Goal: Information Seeking & Learning: Learn about a topic

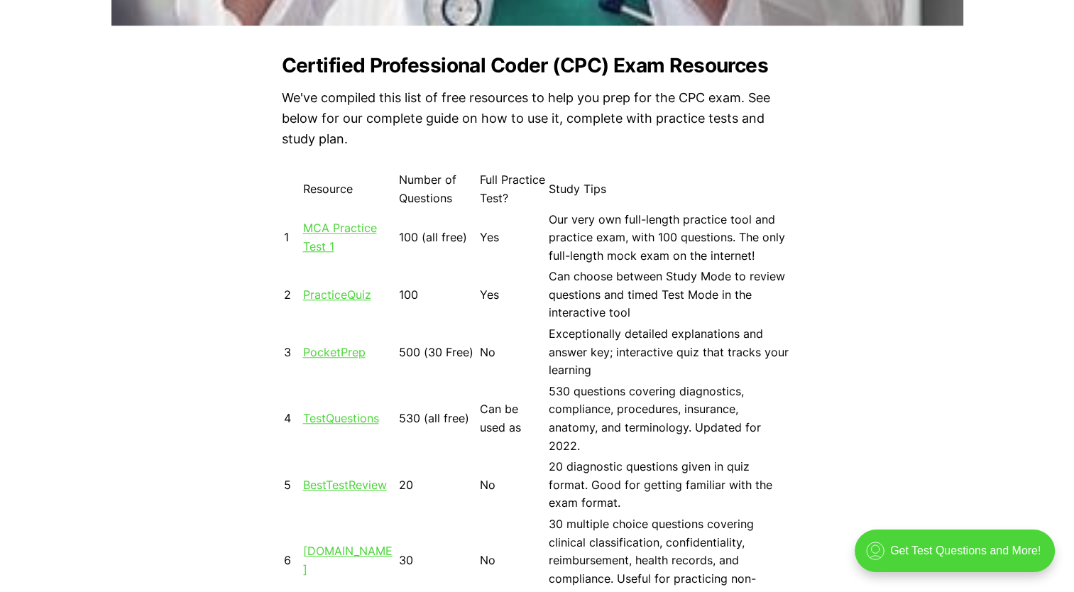
scroll to position [1247, 0]
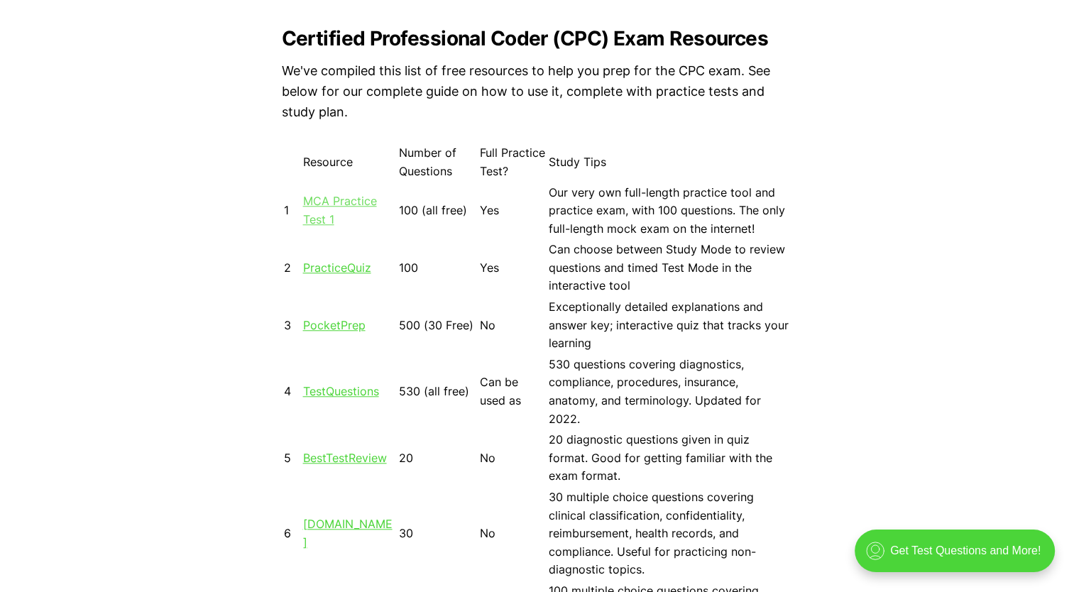
click at [324, 200] on link "MCA Practice Test 1" at bounding box center [340, 210] width 74 height 33
click at [346, 266] on link "PracticeQuiz" at bounding box center [337, 268] width 68 height 14
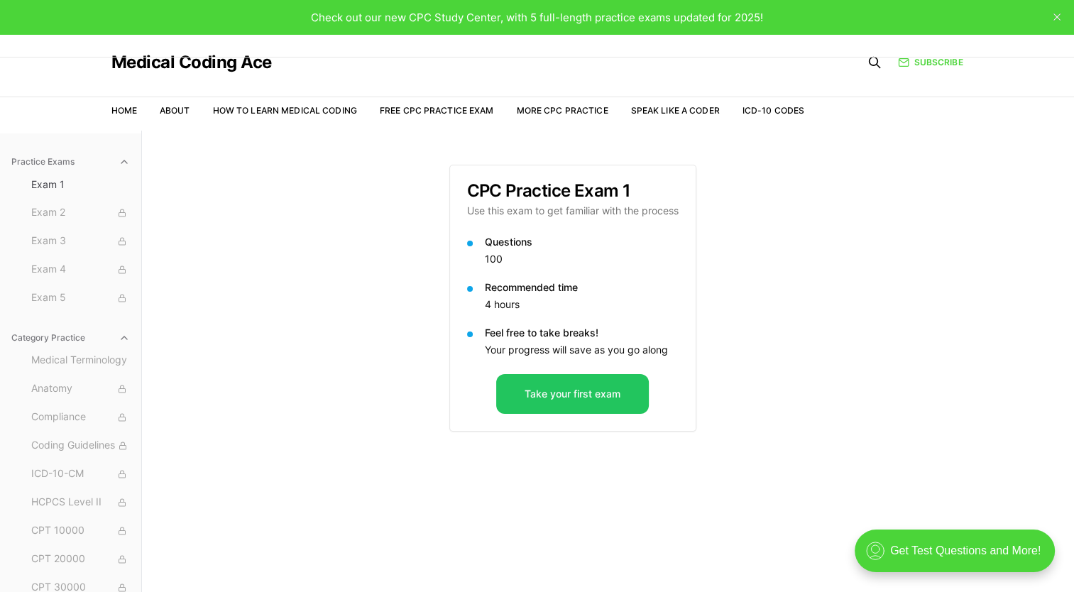
scroll to position [131, 0]
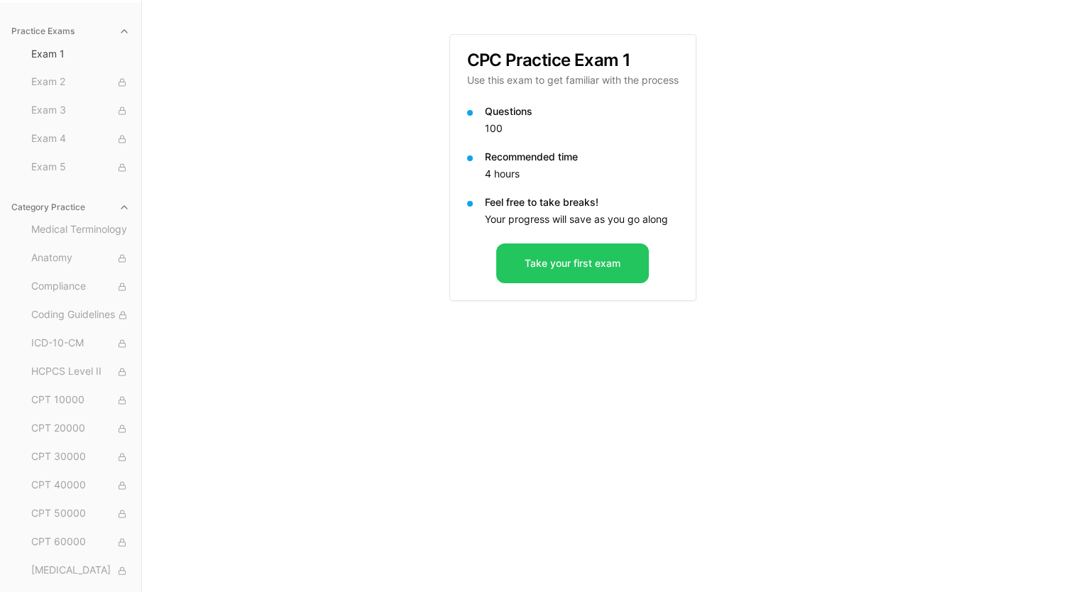
click at [550, 283] on div "Take your first exam" at bounding box center [573, 272] width 246 height 57
click at [551, 275] on button "Take your first exam" at bounding box center [572, 264] width 153 height 40
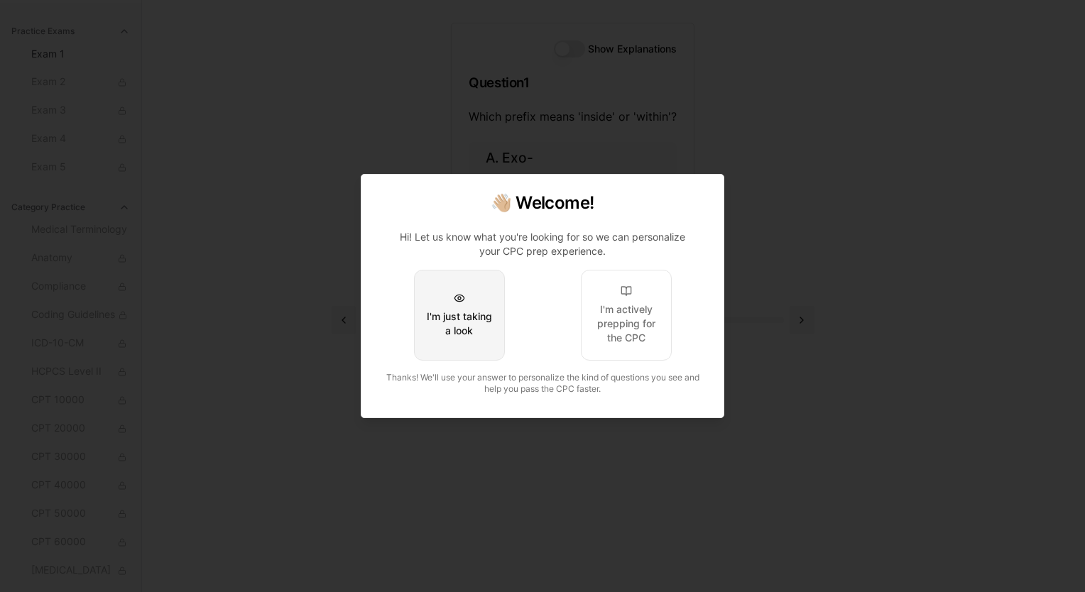
click at [453, 318] on div "I'm just taking a look" at bounding box center [459, 324] width 67 height 28
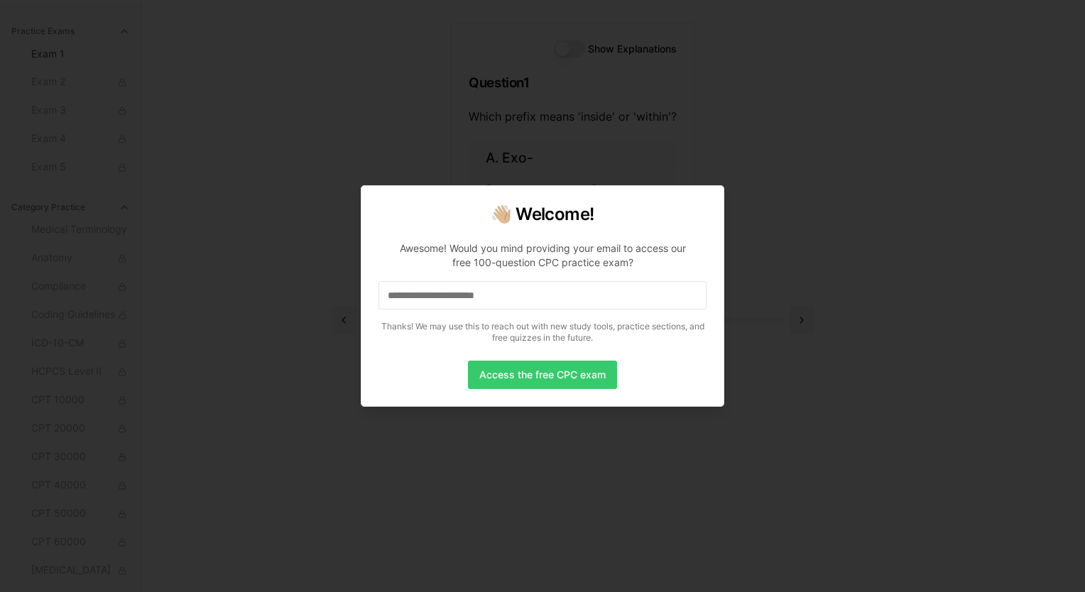
click at [500, 373] on button "Access the free CPC exam" at bounding box center [542, 375] width 149 height 28
click at [500, 300] on input at bounding box center [542, 295] width 328 height 28
click at [505, 356] on div "**********" at bounding box center [543, 296] width 364 height 222
click at [503, 369] on button "Access the free CPC exam" at bounding box center [542, 375] width 149 height 28
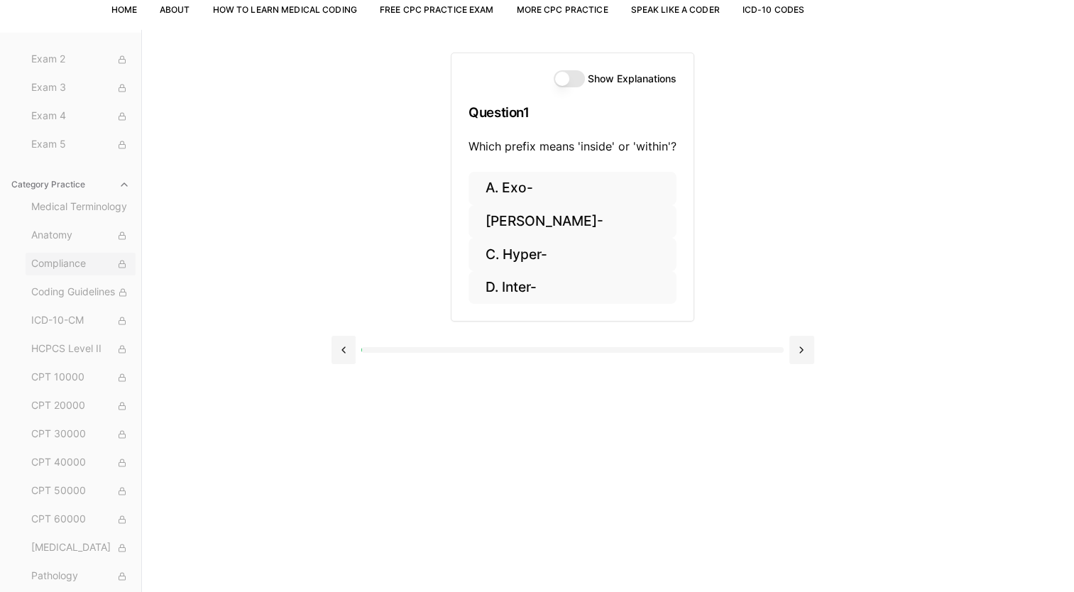
scroll to position [64, 0]
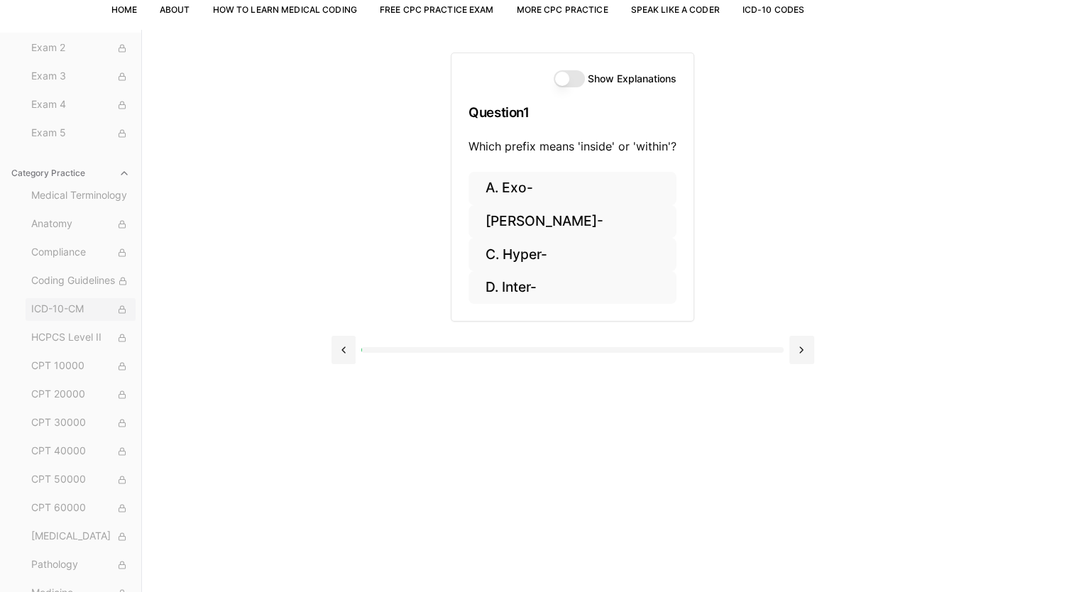
click at [89, 309] on span "ICD-10-CM" at bounding box center [80, 310] width 99 height 16
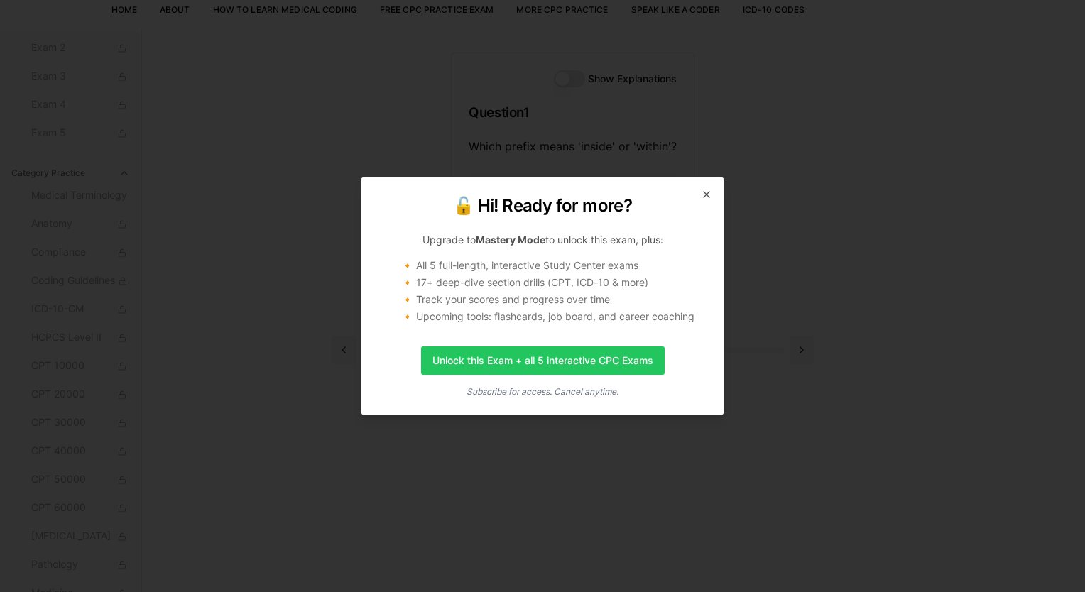
click at [715, 196] on div "🔓 Hi! Ready for more? Upgrade to Mastery Mode to unlock this exam, plus: 🔸 All …" at bounding box center [543, 296] width 364 height 239
click at [712, 196] on div "🔓 Hi! Ready for more? Upgrade to Mastery Mode to unlock this exam, plus: 🔸 All …" at bounding box center [543, 296] width 364 height 239
click at [710, 190] on icon "button" at bounding box center [706, 194] width 11 height 11
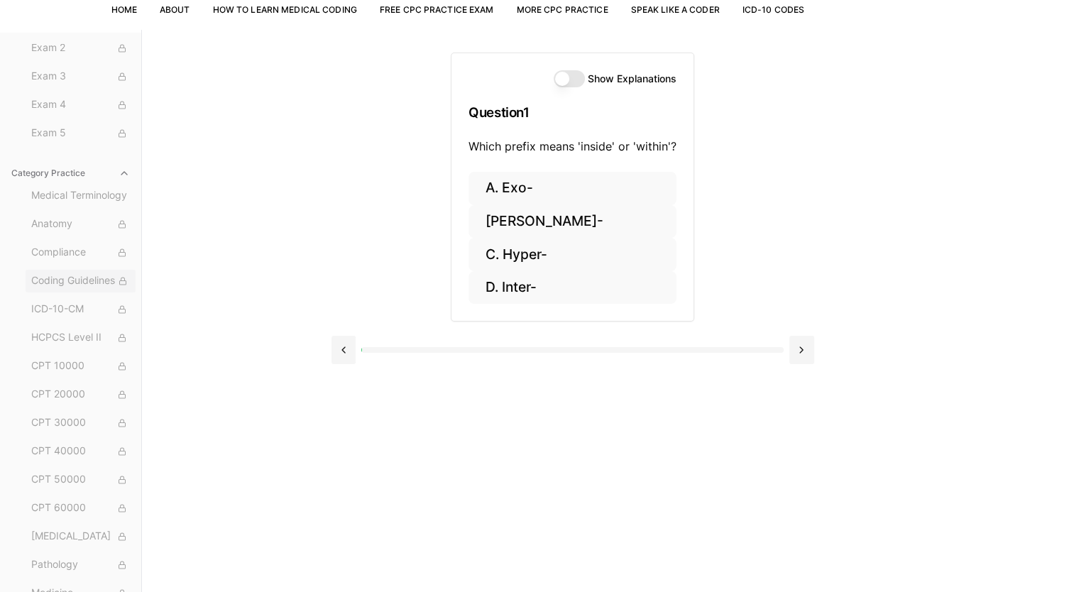
click at [74, 276] on span "Coding Guidelines" at bounding box center [80, 281] width 99 height 16
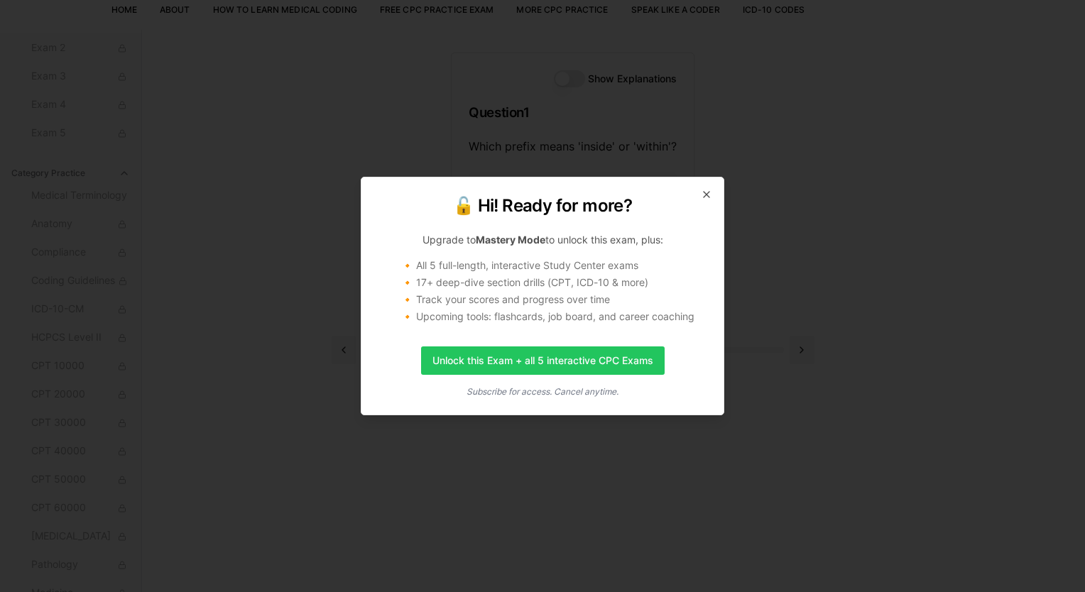
click at [704, 204] on h2 "🔓 Hi! Ready for more?" at bounding box center [542, 206] width 328 height 23
click at [704, 202] on h2 "🔓 Hi! Ready for more?" at bounding box center [542, 206] width 328 height 23
click at [702, 197] on icon "button" at bounding box center [706, 194] width 11 height 11
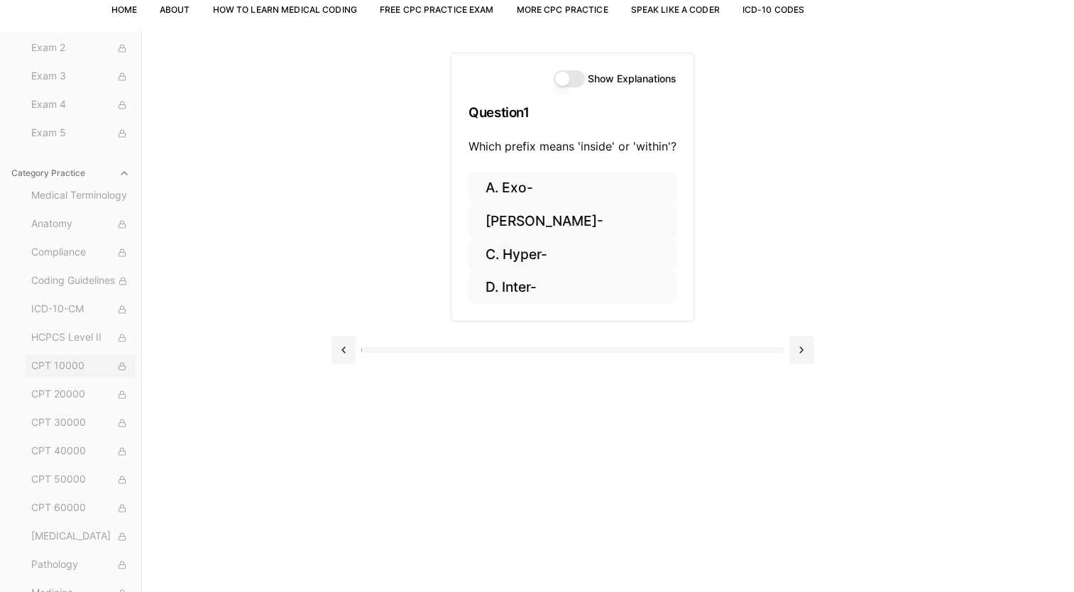
scroll to position [148, 0]
